Goal: Task Accomplishment & Management: Use online tool/utility

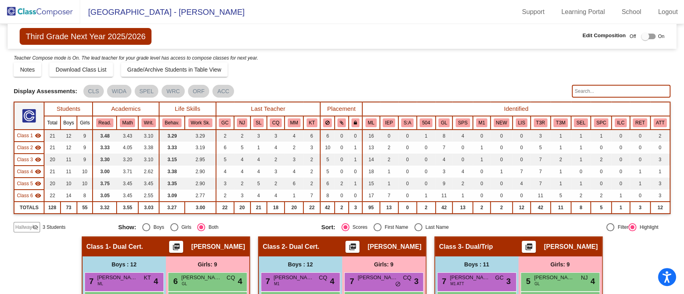
click at [51, 10] on img at bounding box center [40, 12] width 80 height 24
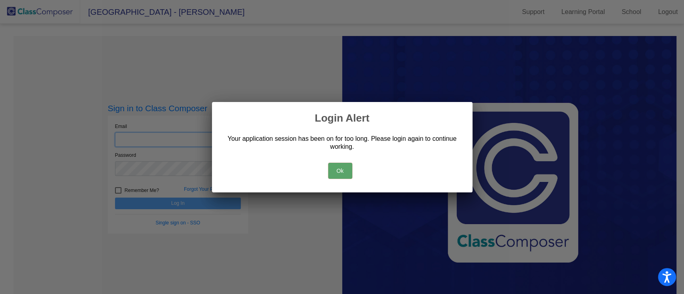
type input "[EMAIL_ADDRESS][PERSON_NAME][DOMAIN_NAME]"
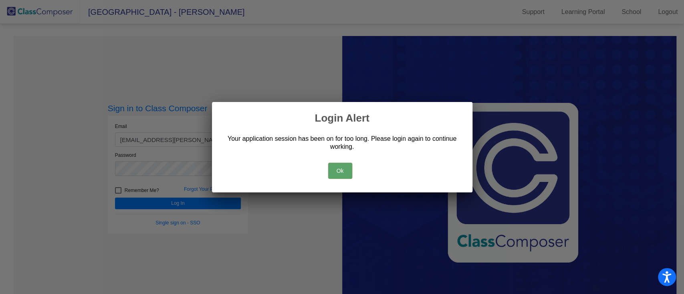
click at [334, 172] on button "Ok" at bounding box center [340, 171] width 24 height 16
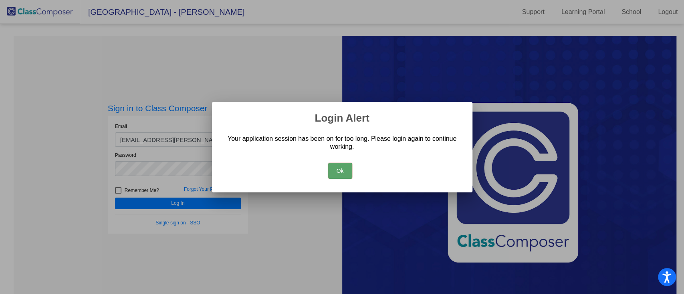
click at [210, 202] on div at bounding box center [342, 147] width 684 height 294
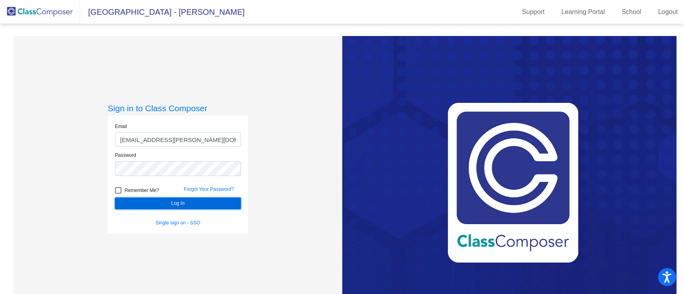
click at [210, 202] on button "Log In" at bounding box center [178, 204] width 126 height 12
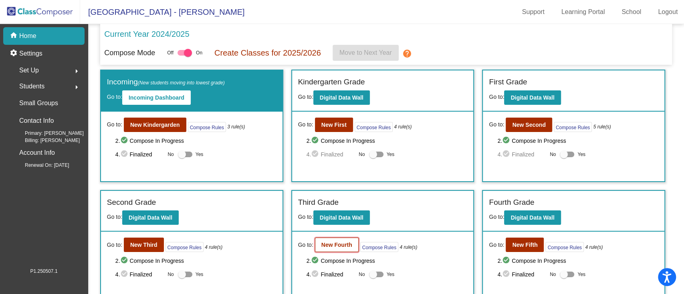
click at [335, 247] on b "New Fourth" at bounding box center [336, 245] width 31 height 6
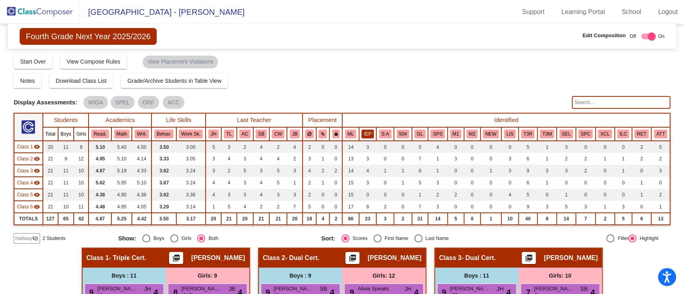
click at [369, 131] on button "IEP" at bounding box center [367, 134] width 12 height 9
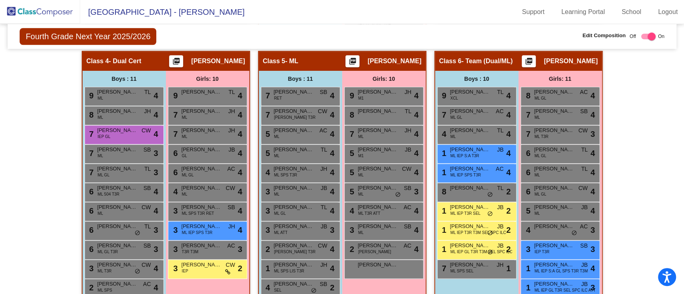
scroll to position [476, 0]
click at [397, 107] on div "8 [PERSON_NAME] TL lock do_not_disturb_alt 4" at bounding box center [383, 115] width 77 height 16
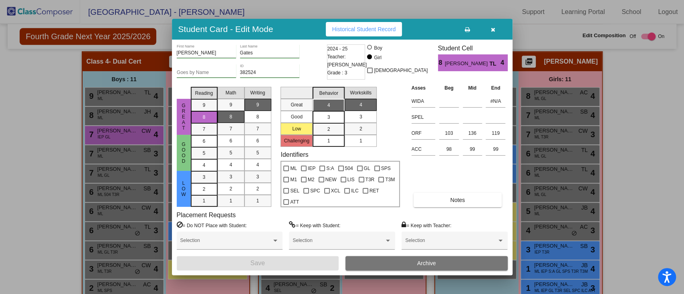
click at [630, 79] on div at bounding box center [342, 147] width 684 height 294
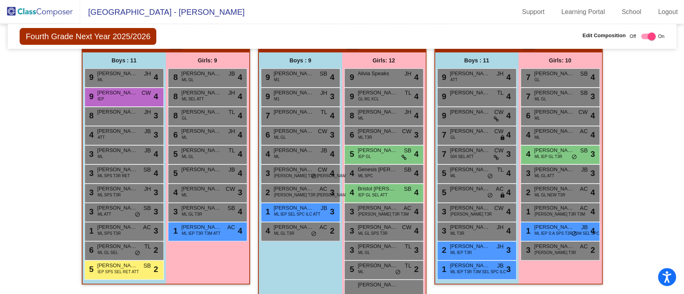
scroll to position [217, 0]
